Goal: Navigation & Orientation: Find specific page/section

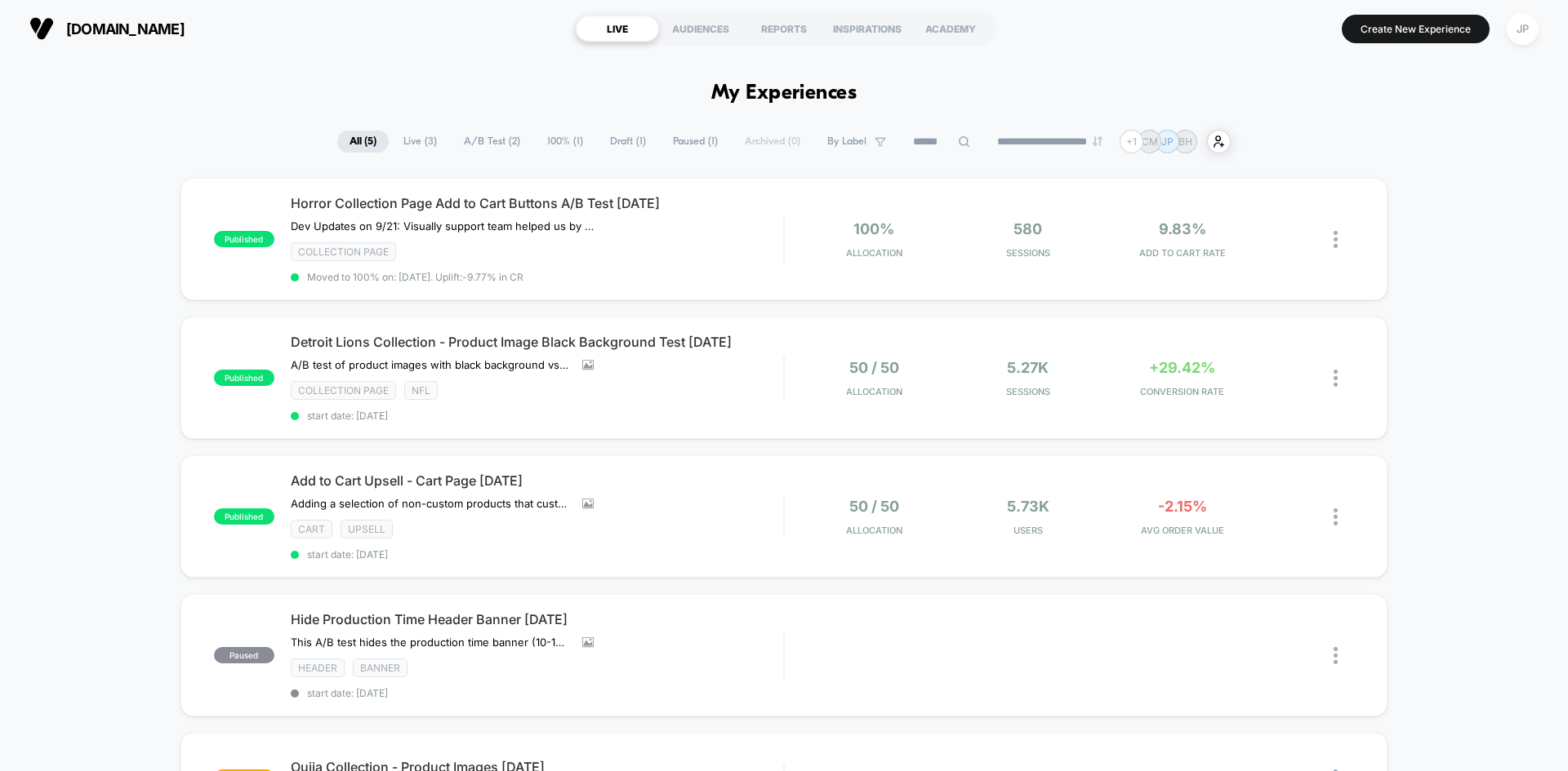
click at [100, 187] on div "published Horror Collection Page Add to Cart Buttons A/B Test [DATE] Dev Update…" at bounding box center [784, 541] width 1568 height 726
click at [1431, 247] on div "published Horror Collection Page Add to Cart Buttons A/B Test [DATE] Dev Update…" at bounding box center [784, 541] width 1568 height 726
click at [102, 215] on div "published Horror Collection Page Add to Cart Buttons A/B Test [DATE] Dev Update…" at bounding box center [784, 541] width 1568 height 726
